Goal: Task Accomplishment & Management: Manage account settings

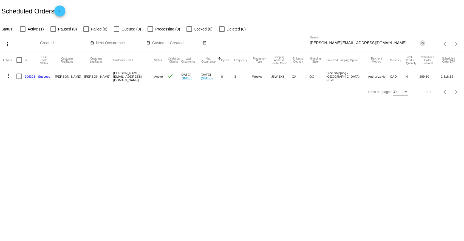
click at [424, 42] on mat-icon "close" at bounding box center [423, 43] width 4 height 4
click at [422, 44] on mat-icon "search" at bounding box center [422, 44] width 7 height 9
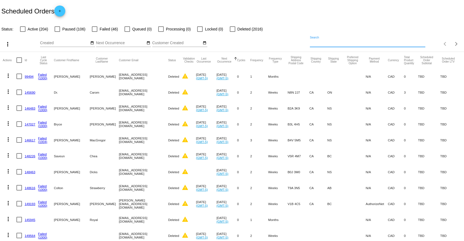
click at [323, 41] on input "Search" at bounding box center [368, 43] width 116 height 4
paste input "[EMAIL_ADDRESS][DOMAIN_NAME]"
type input "[EMAIL_ADDRESS][DOMAIN_NAME]"
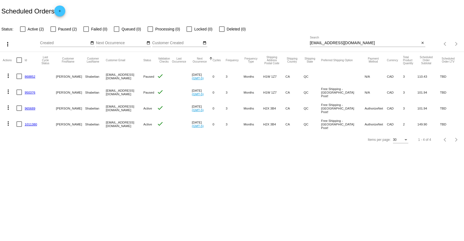
drag, startPoint x: 1, startPoint y: 8, endPoint x: 72, endPoint y: 6, distance: 71.1
click at [72, 6] on div "Scheduled Orders add" at bounding box center [232, 11] width 464 height 22
click at [74, 5] on div "Scheduled Orders add" at bounding box center [232, 11] width 464 height 22
click at [87, 6] on div "Scheduled Orders add" at bounding box center [232, 11] width 464 height 22
click at [28, 105] on mat-cell "965689" at bounding box center [32, 108] width 15 height 16
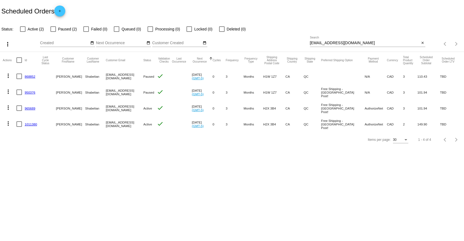
click at [27, 108] on link "965689" at bounding box center [30, 108] width 11 height 4
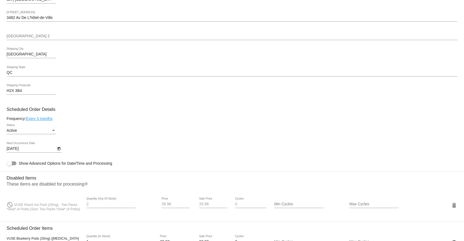
scroll to position [147, 0]
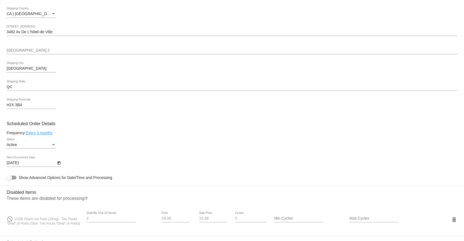
click at [40, 143] on div "Active Status" at bounding box center [31, 143] width 49 height 11
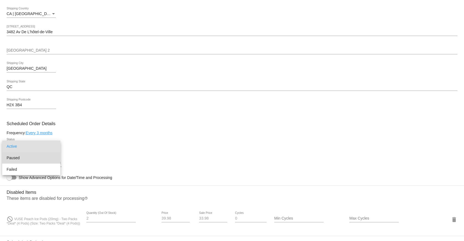
click at [29, 158] on span "Paused" at bounding box center [31, 158] width 49 height 12
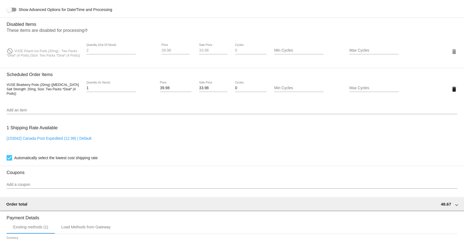
scroll to position [427, 0]
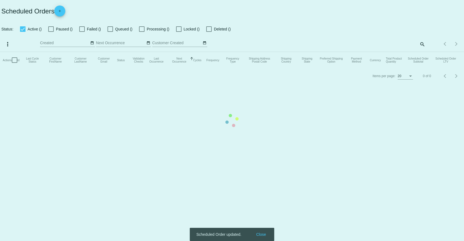
checkbox input "false"
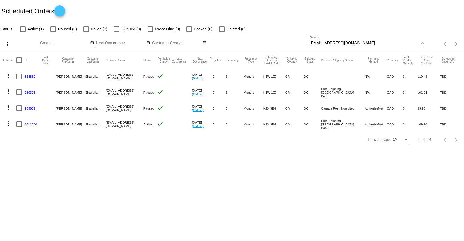
click at [30, 125] on link "1011380" at bounding box center [31, 124] width 12 height 4
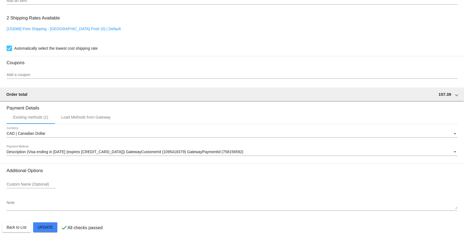
scroll to position [252, 0]
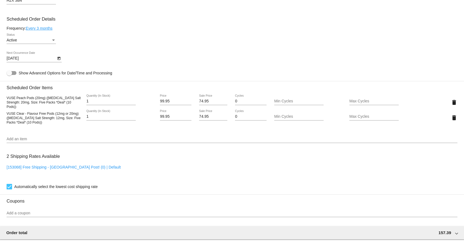
click at [20, 40] on div "Active Status" at bounding box center [31, 38] width 49 height 11
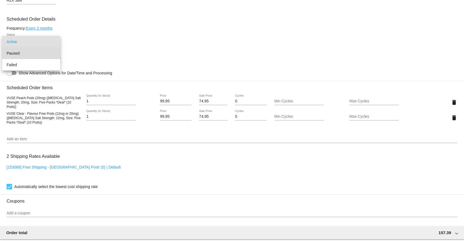
click at [26, 57] on span "Paused" at bounding box center [31, 53] width 49 height 12
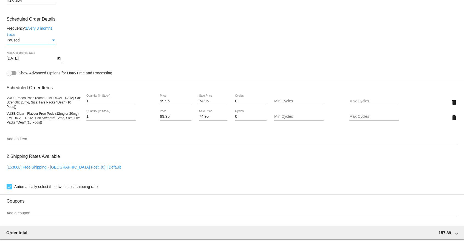
click at [95, 36] on div "Paused Status" at bounding box center [232, 41] width 451 height 16
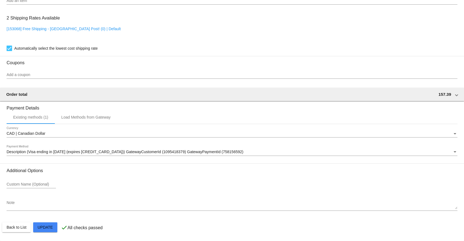
scroll to position [392, 0]
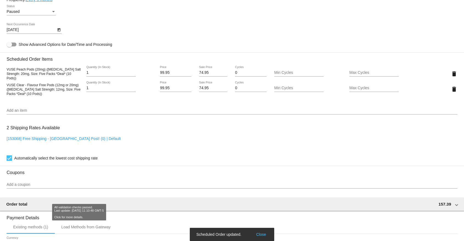
scroll to position [224, 0]
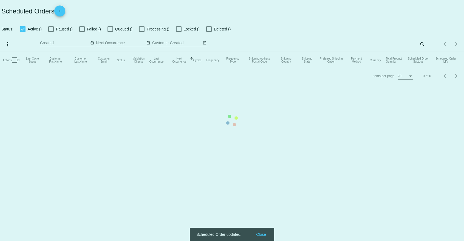
checkbox input "false"
